Goal: Task Accomplishment & Management: Use online tool/utility

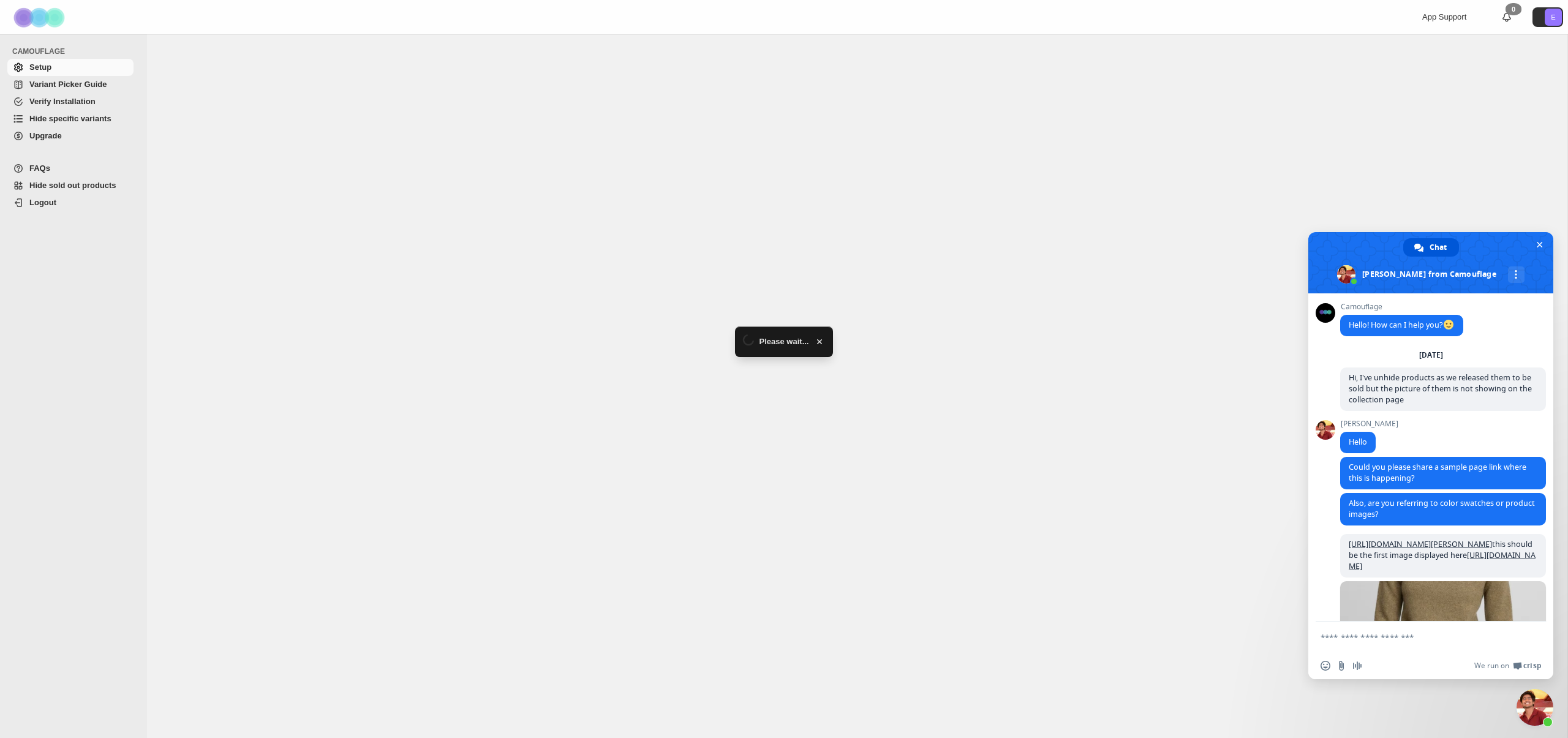
scroll to position [3359, 0]
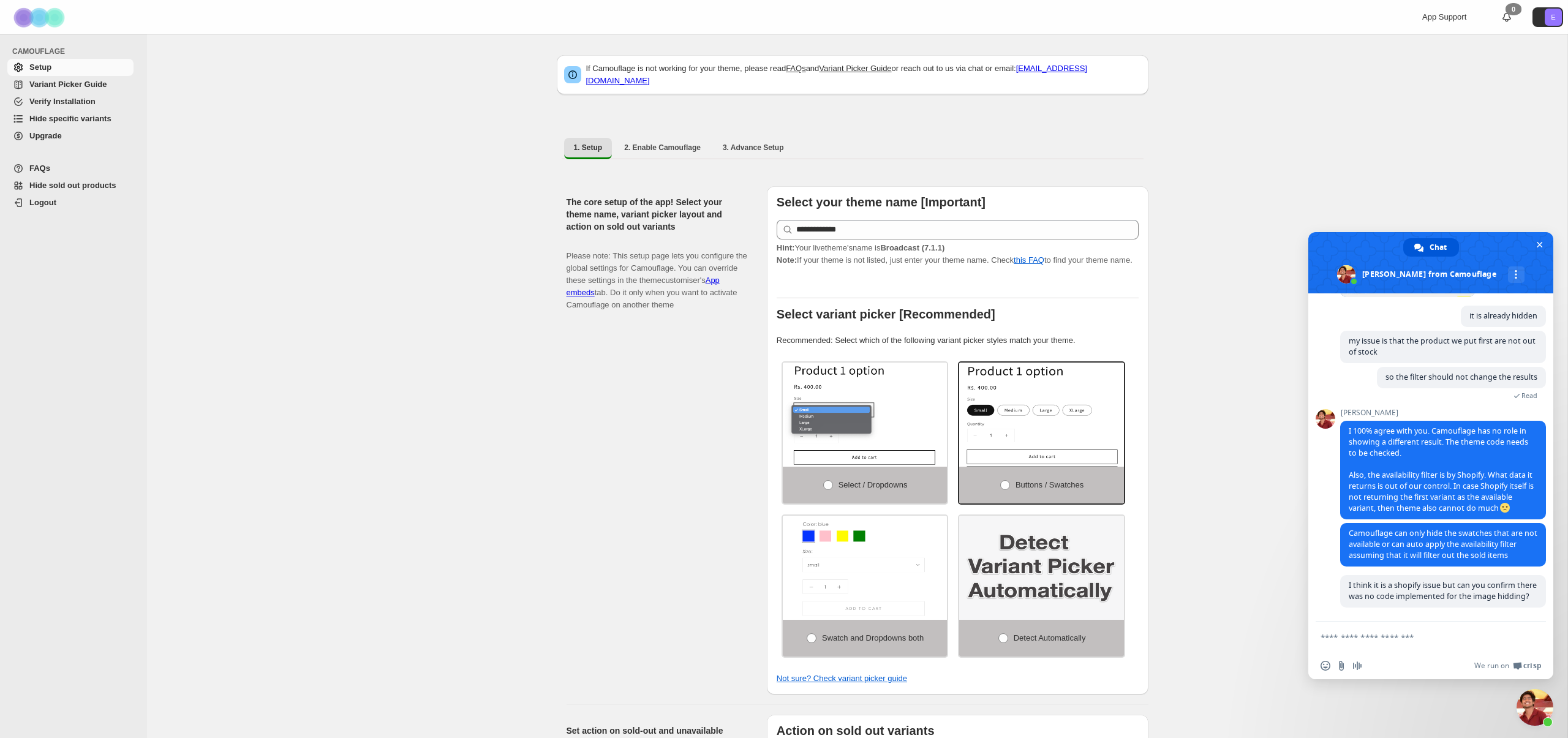
click at [85, 120] on span "Hide specific variants" at bounding box center [71, 119] width 82 height 9
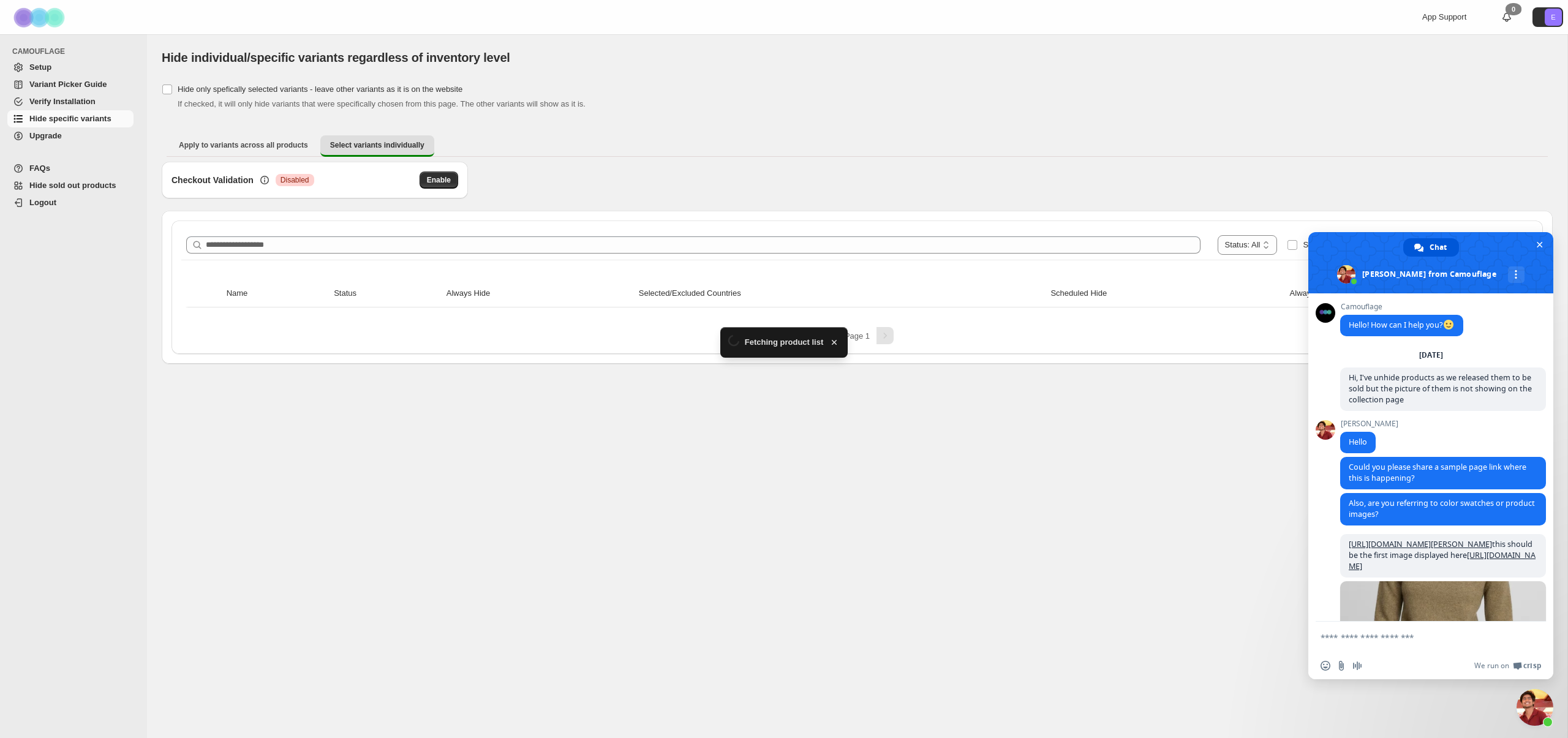
scroll to position [3359, 0]
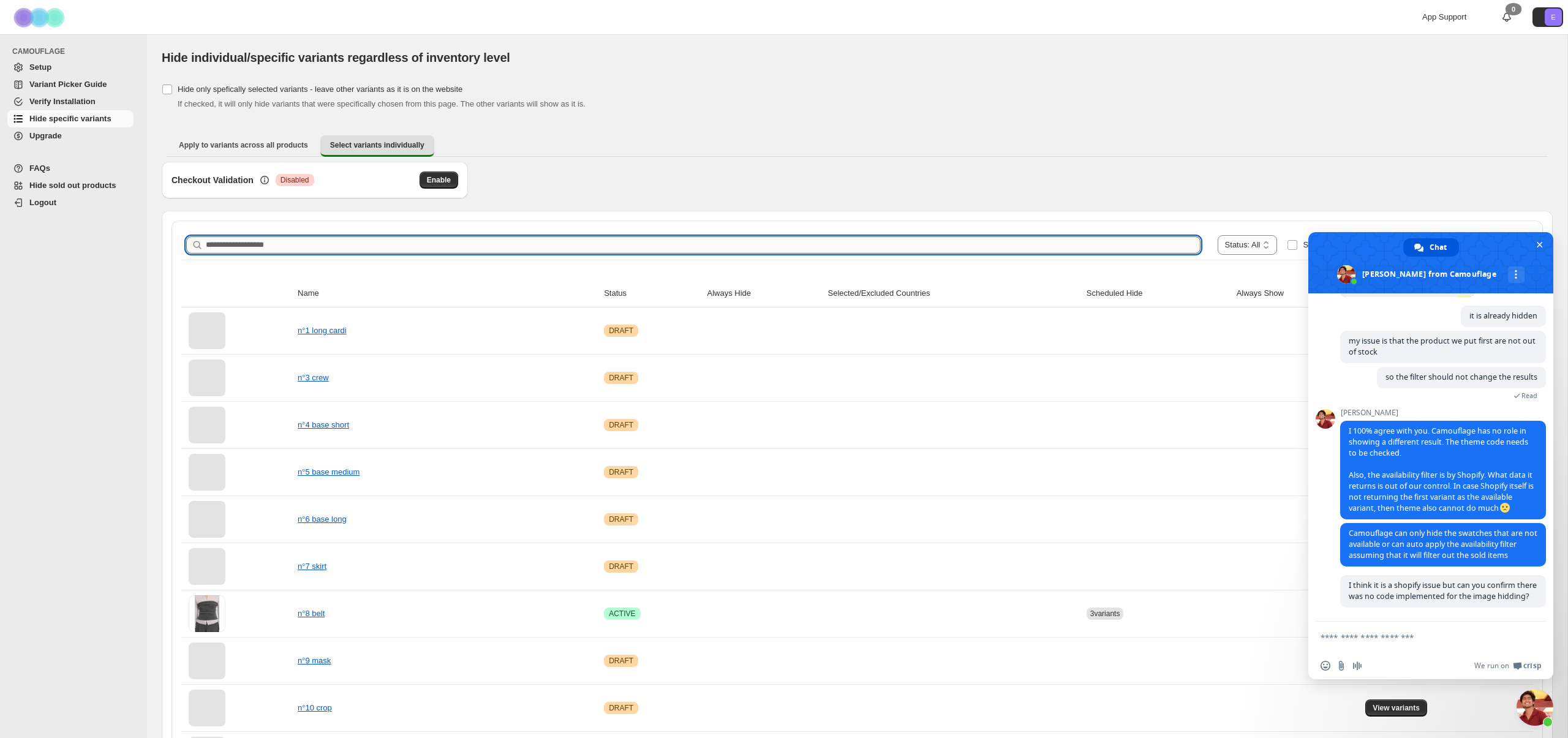
click at [491, 243] on input "Search product name" at bounding box center [703, 245] width 994 height 17
type input "******"
drag, startPoint x: 1534, startPoint y: 247, endPoint x: 1499, endPoint y: 243, distance: 35.2
click at [1509, 244] on span at bounding box center [1430, 263] width 245 height 61
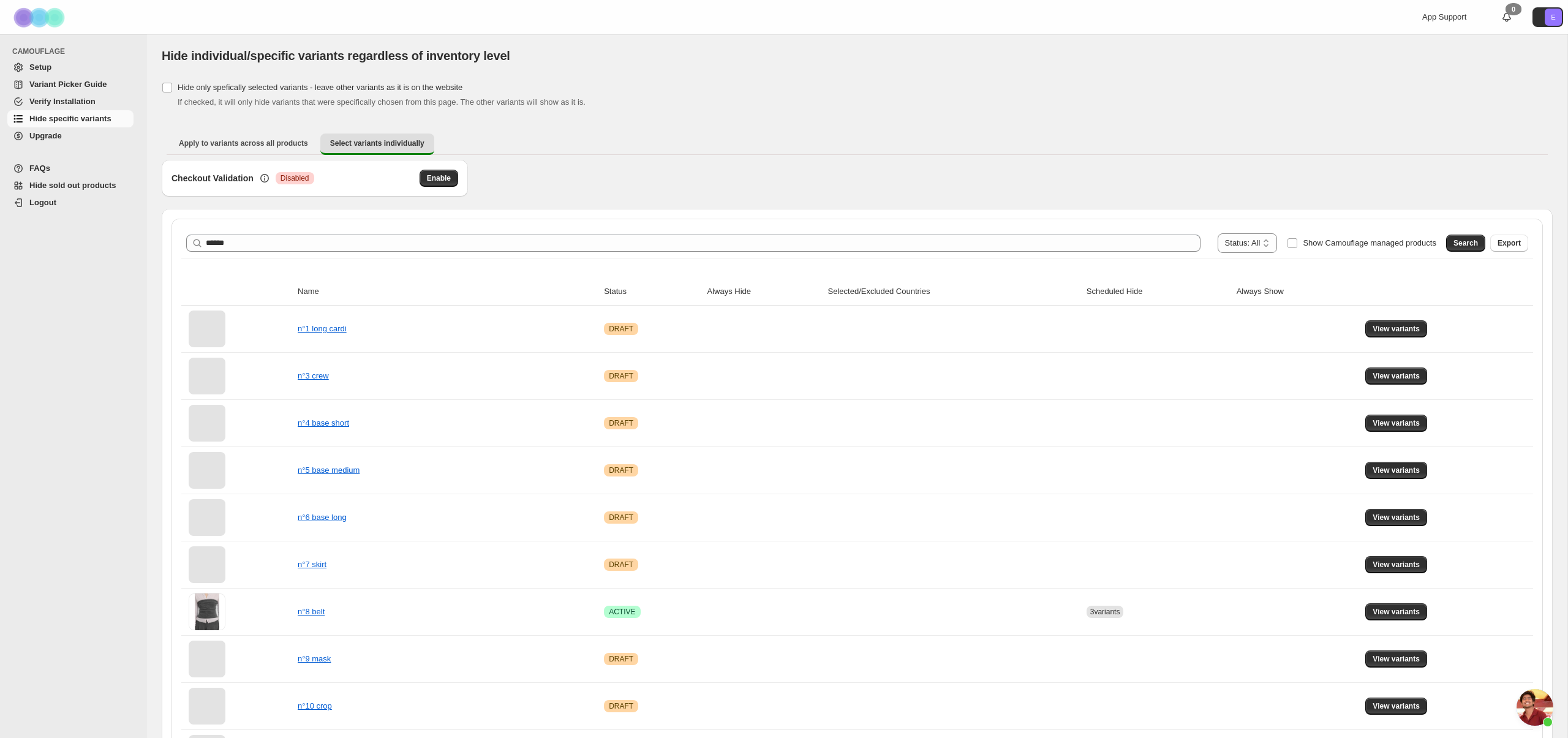
click at [1466, 243] on span "Search" at bounding box center [1465, 243] width 25 height 10
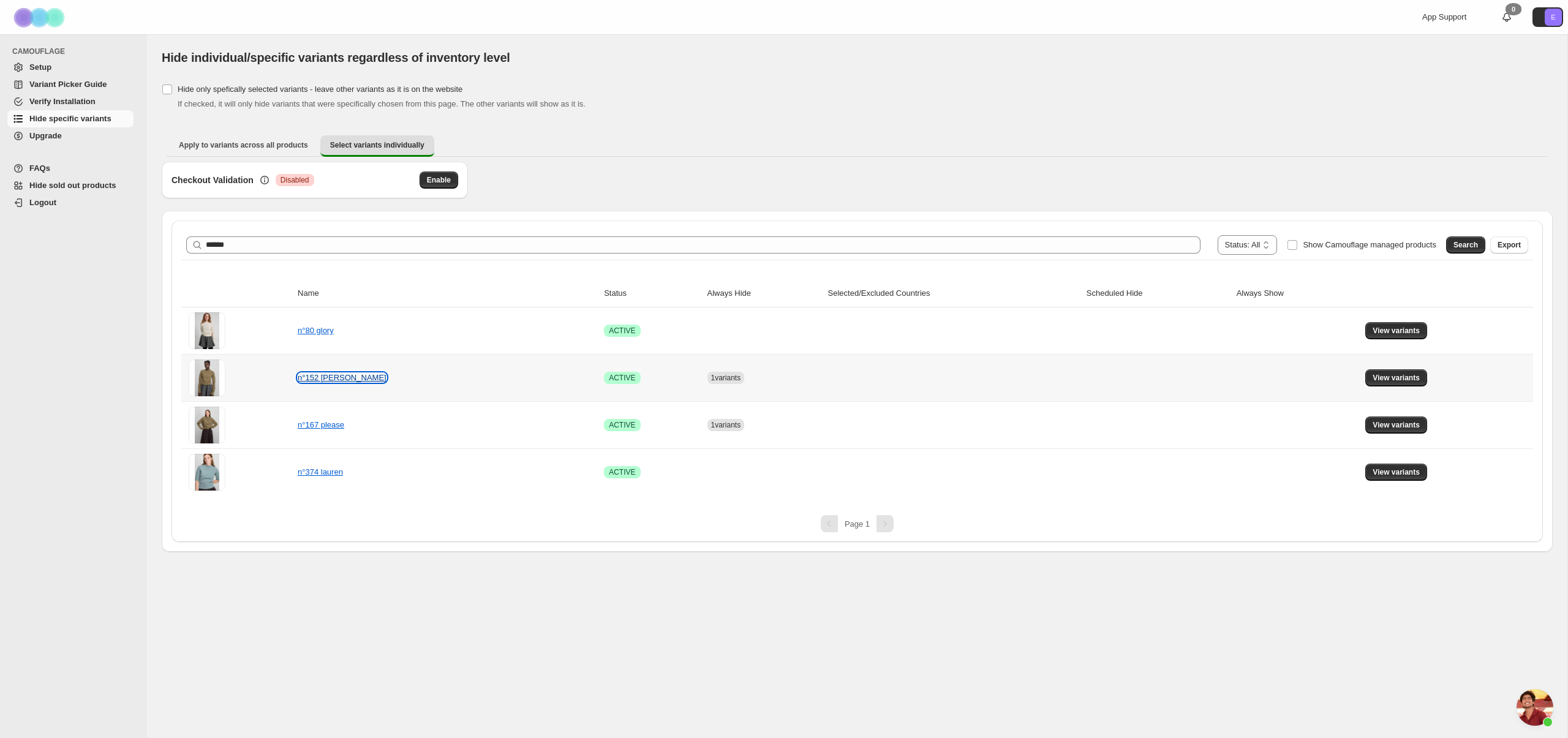
click at [327, 379] on link "n°152 cherie" at bounding box center [342, 378] width 89 height 9
click at [62, 65] on span "Setup" at bounding box center [80, 68] width 102 height 12
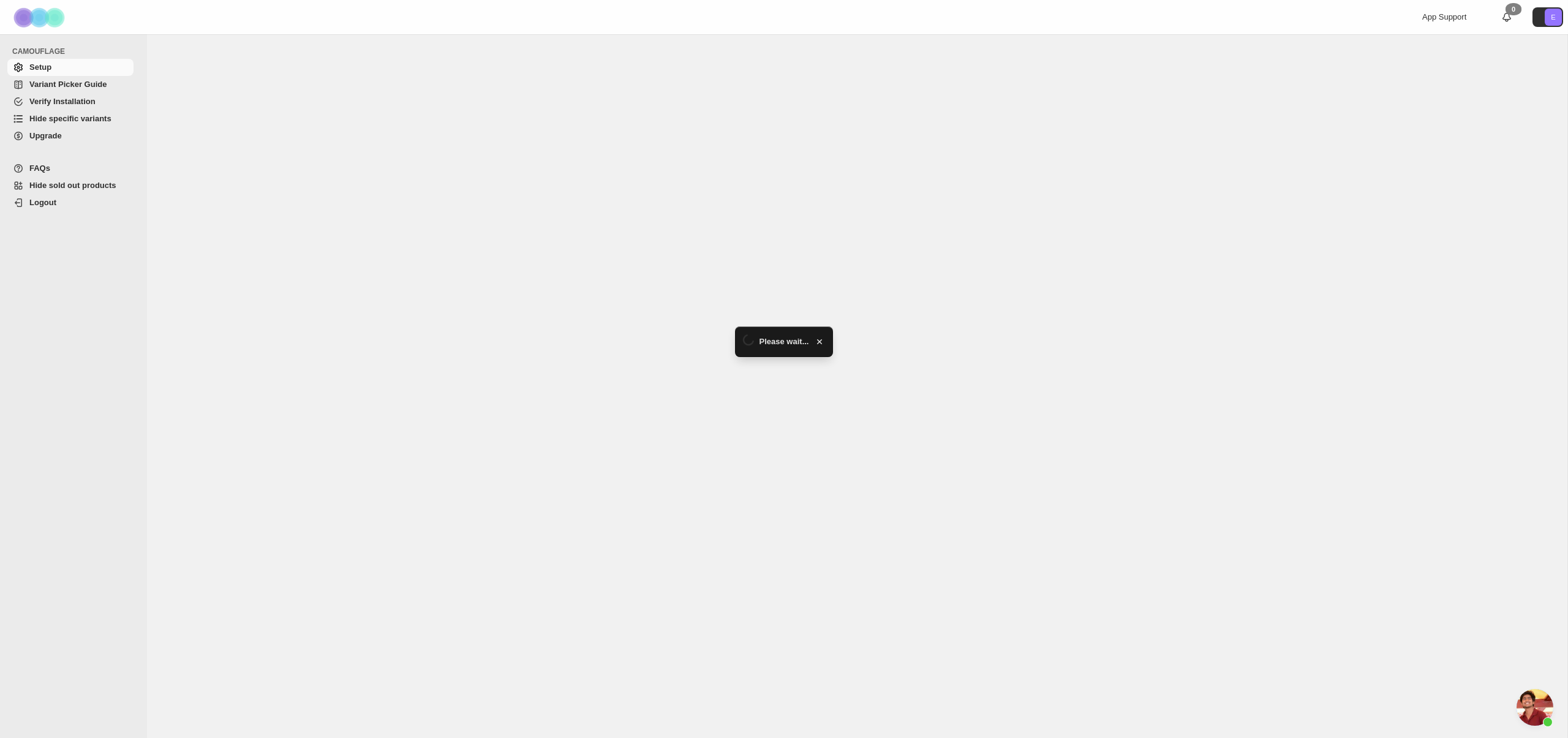
scroll to position [3359, 0]
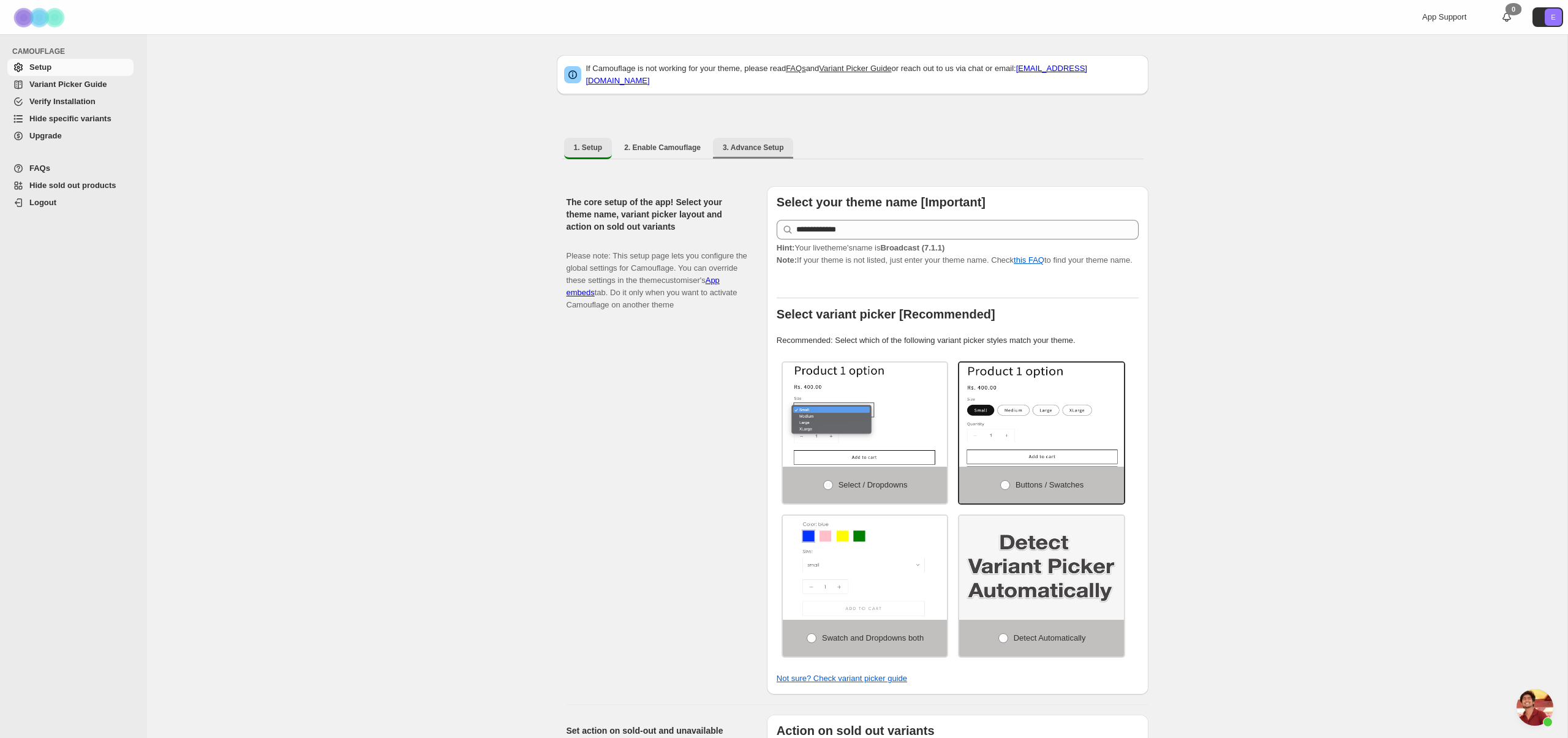
click at [756, 143] on span "3. Advance Setup" at bounding box center [753, 148] width 61 height 10
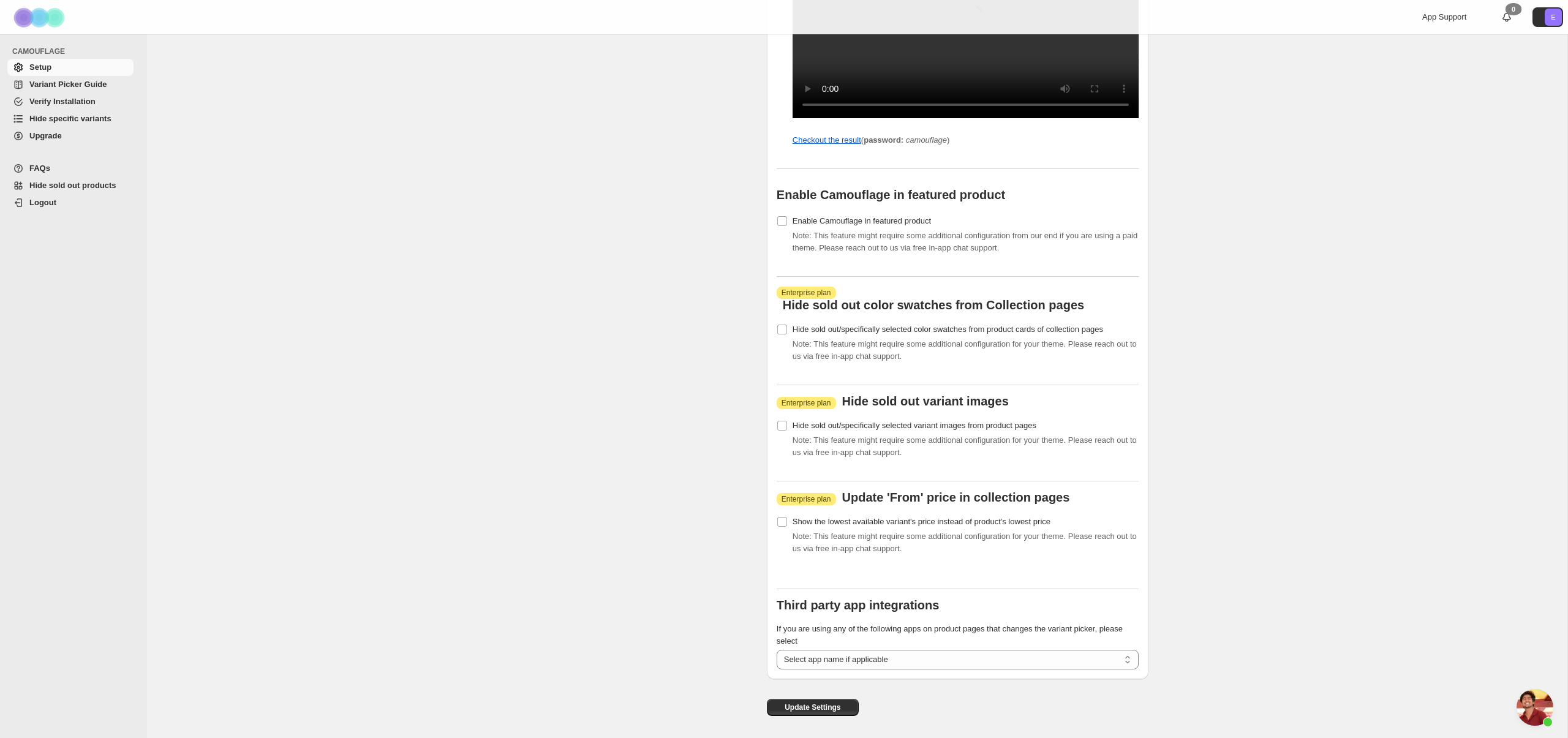
scroll to position [1358, 0]
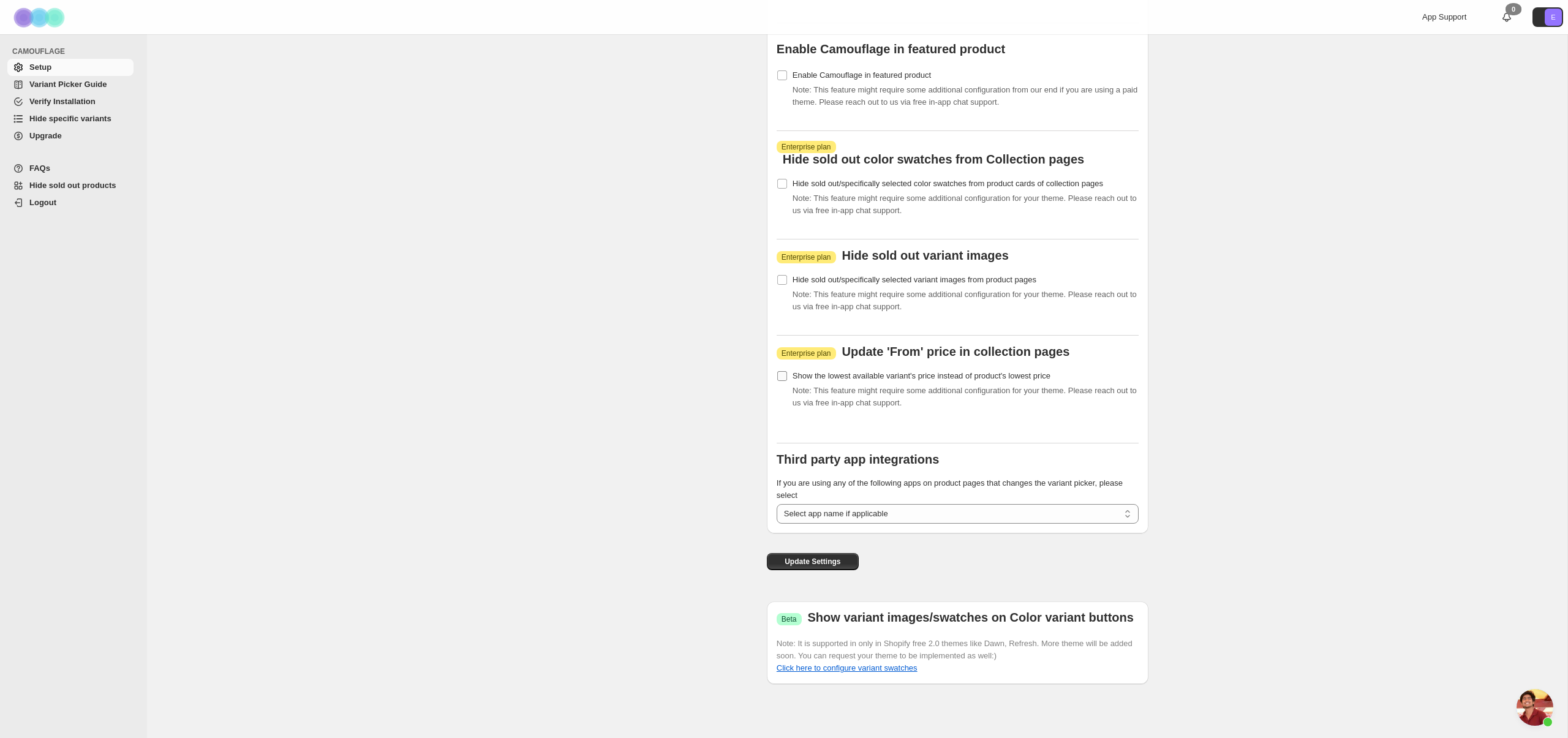
click at [789, 379] on label "Show the lowest available variant's price instead of product's lowest price" at bounding box center [913, 376] width 274 height 17
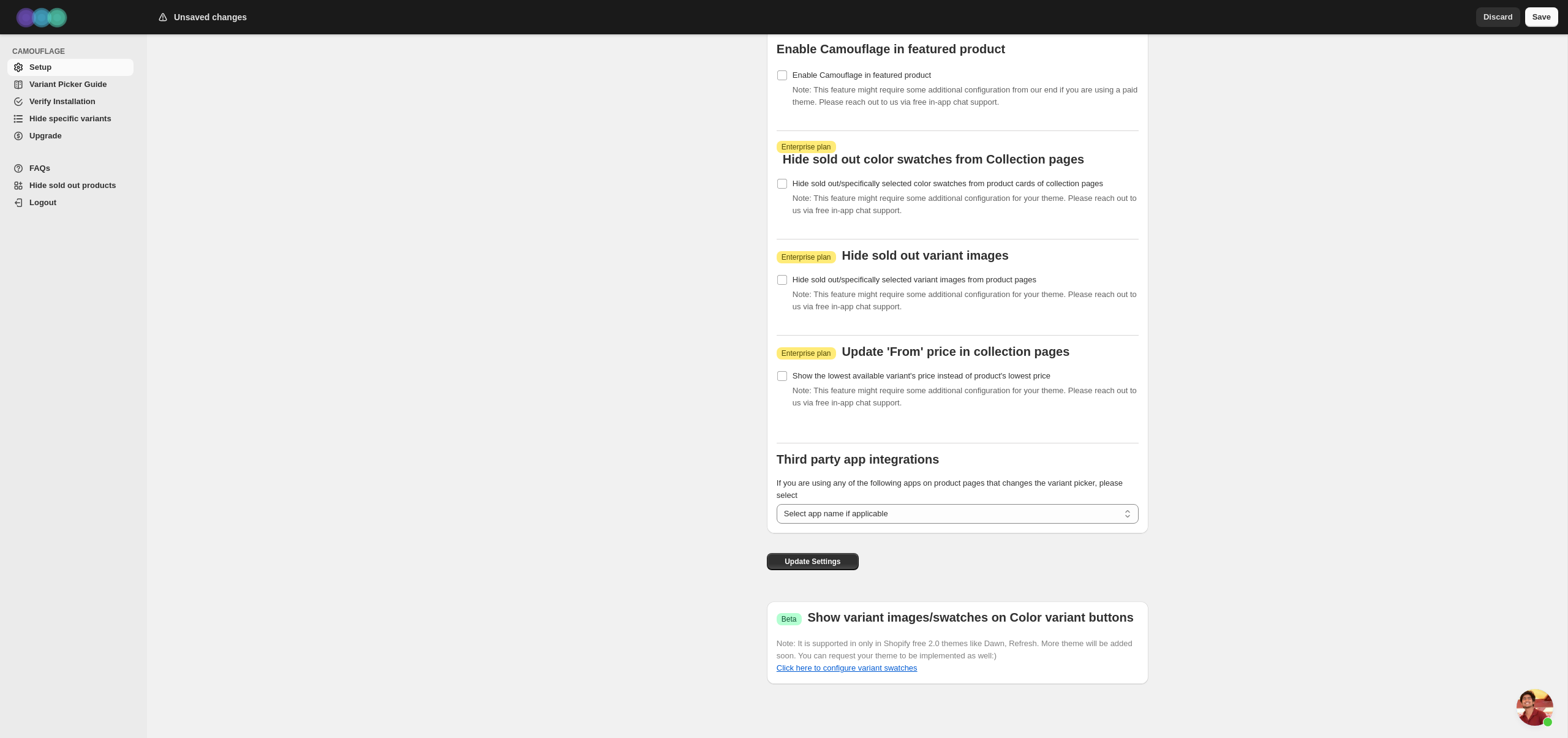
click at [1552, 20] on button "Save" at bounding box center [1541, 16] width 33 height 19
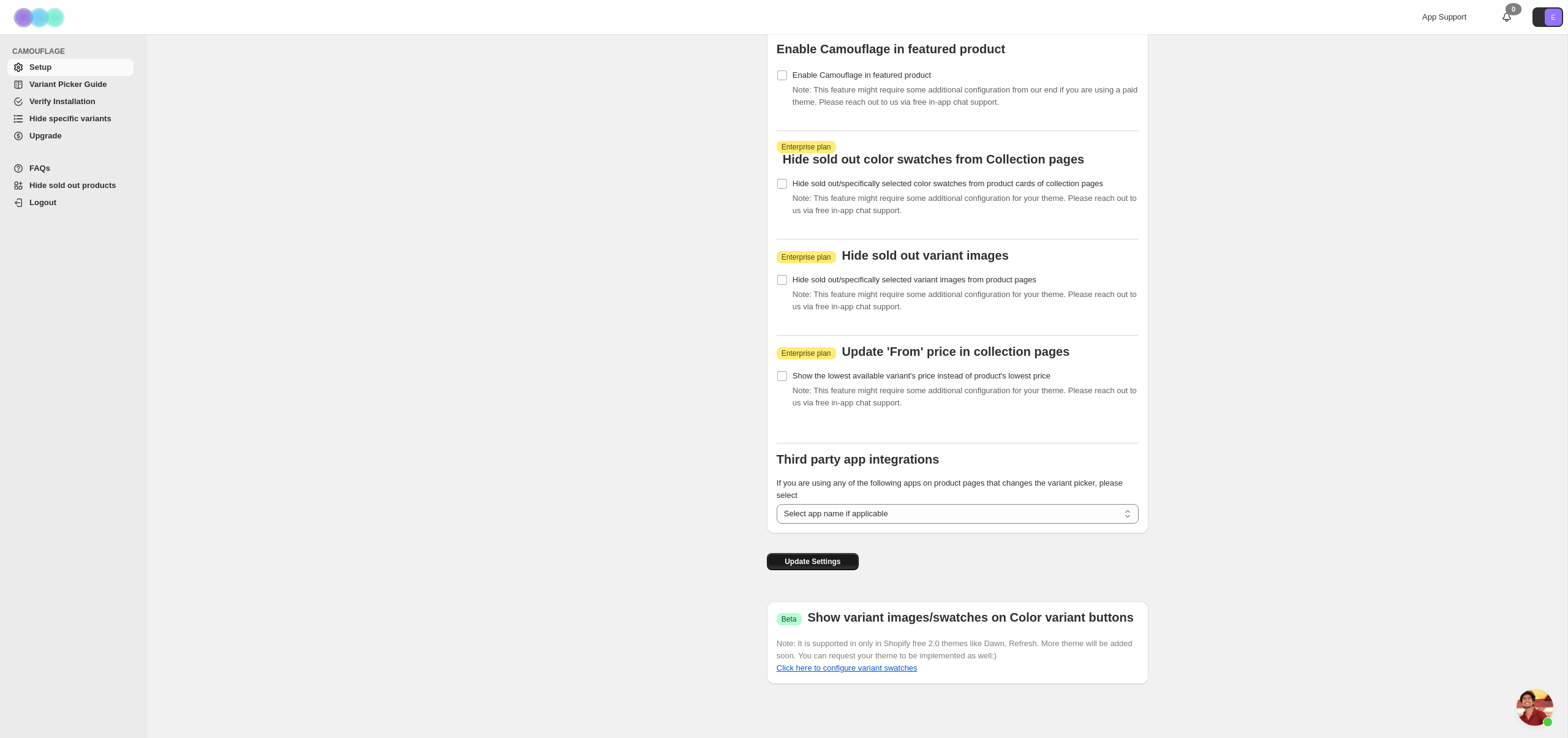
click at [804, 561] on span "Update Settings" at bounding box center [812, 561] width 56 height 10
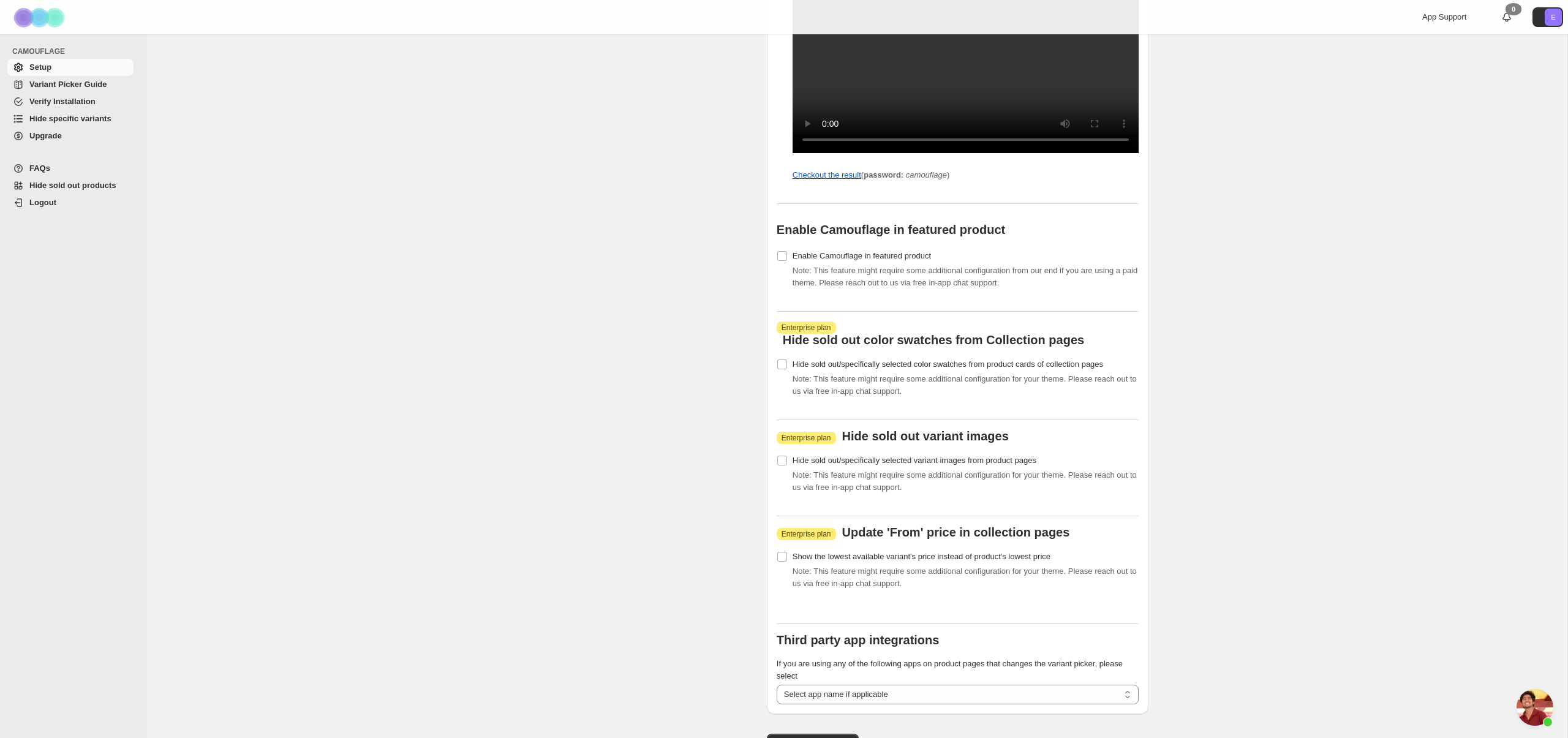
scroll to position [1233, 0]
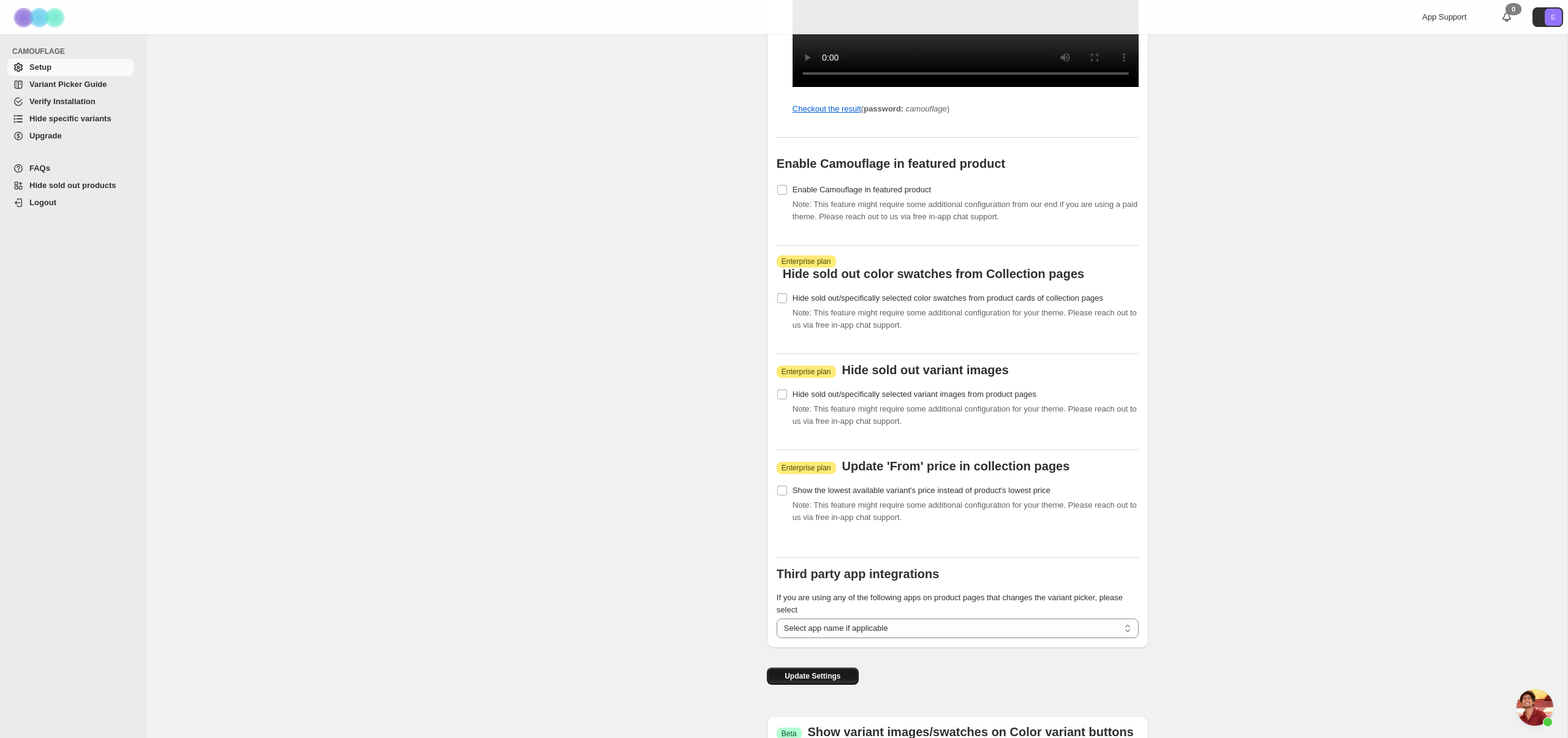
click at [821, 685] on button "Update Settings" at bounding box center [812, 677] width 92 height 17
